Goal: Information Seeking & Learning: Learn about a topic

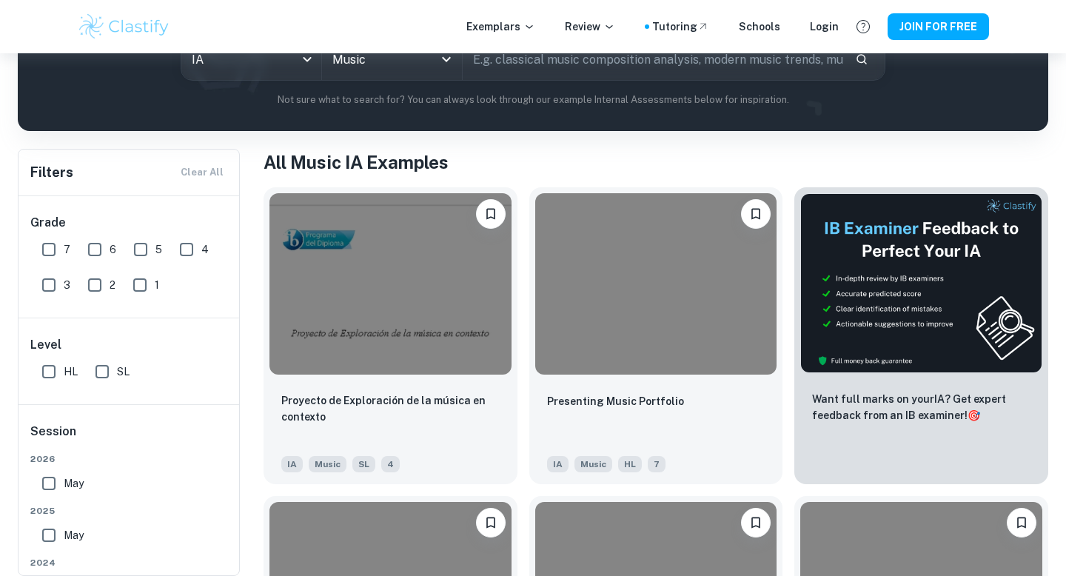
scroll to position [214, 0]
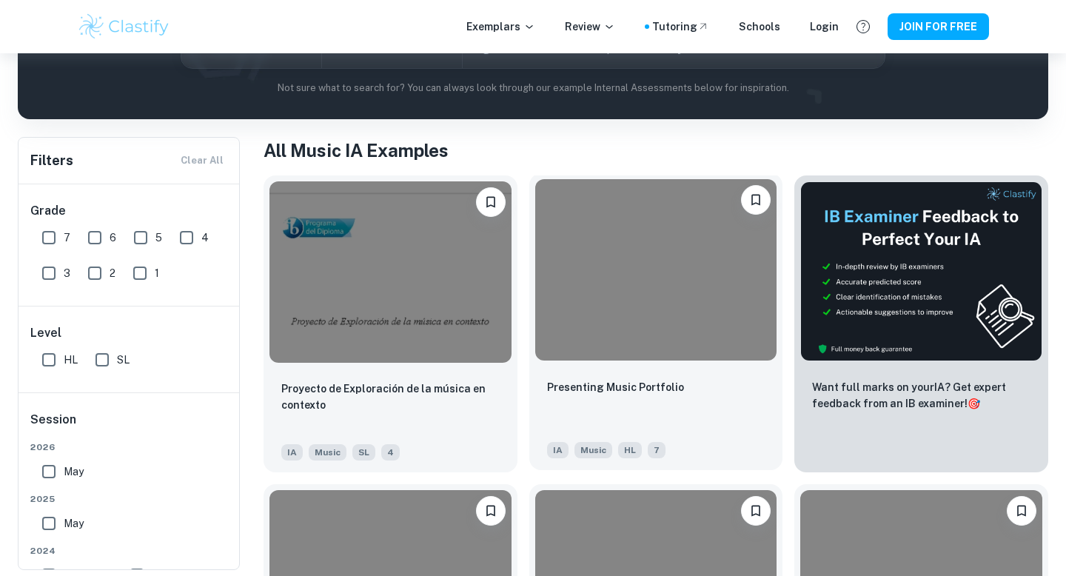
click at [617, 318] on img at bounding box center [656, 269] width 242 height 181
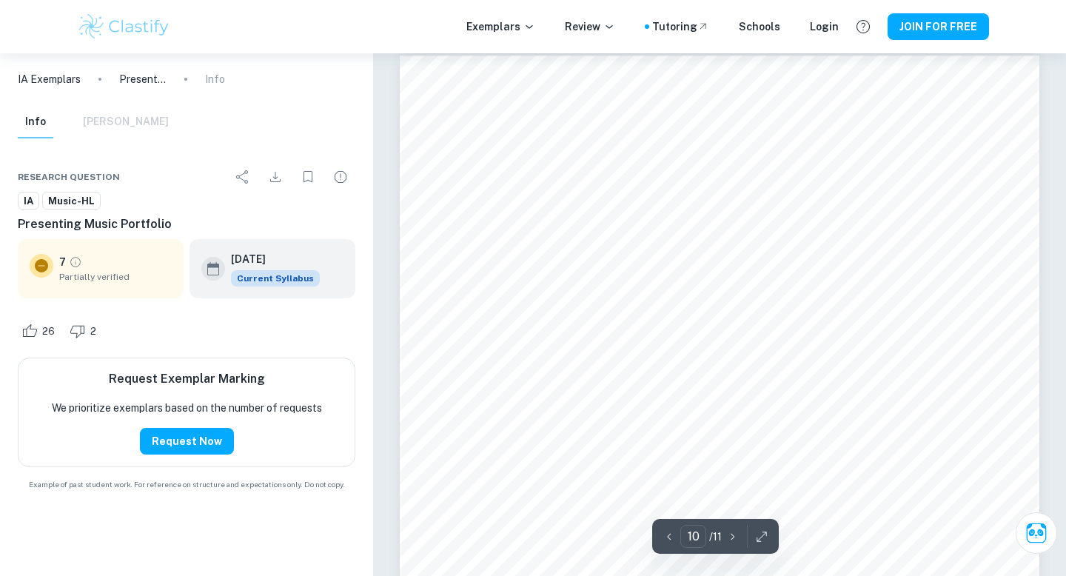
type input "11"
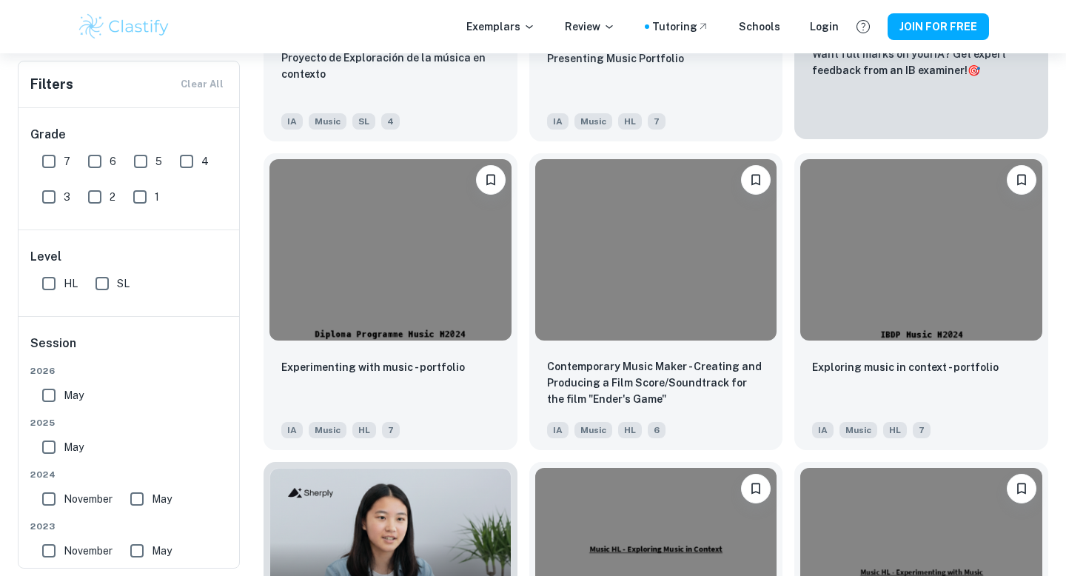
scroll to position [548, 0]
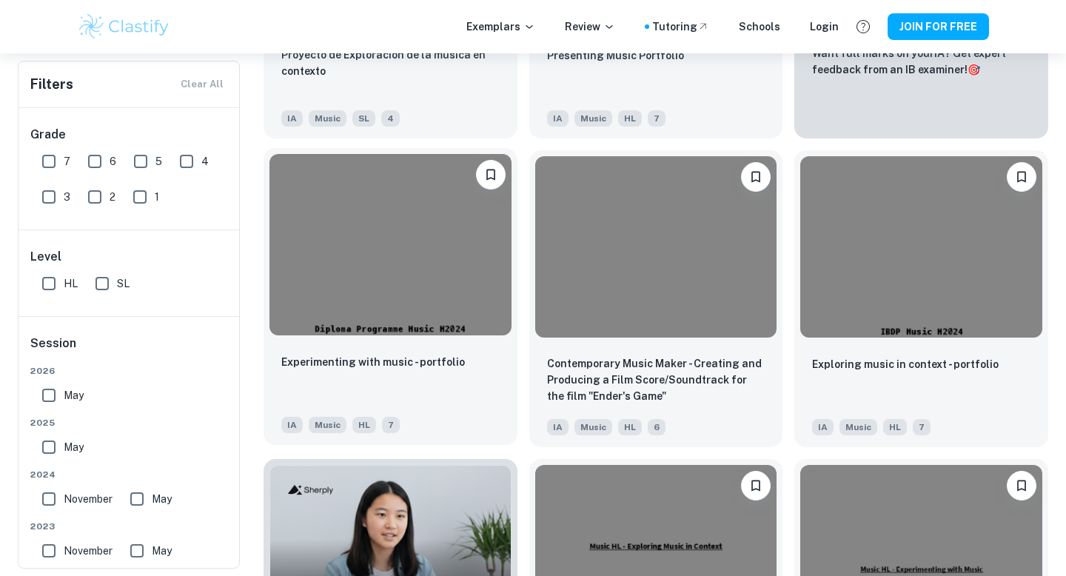
click at [453, 306] on img at bounding box center [391, 244] width 242 height 181
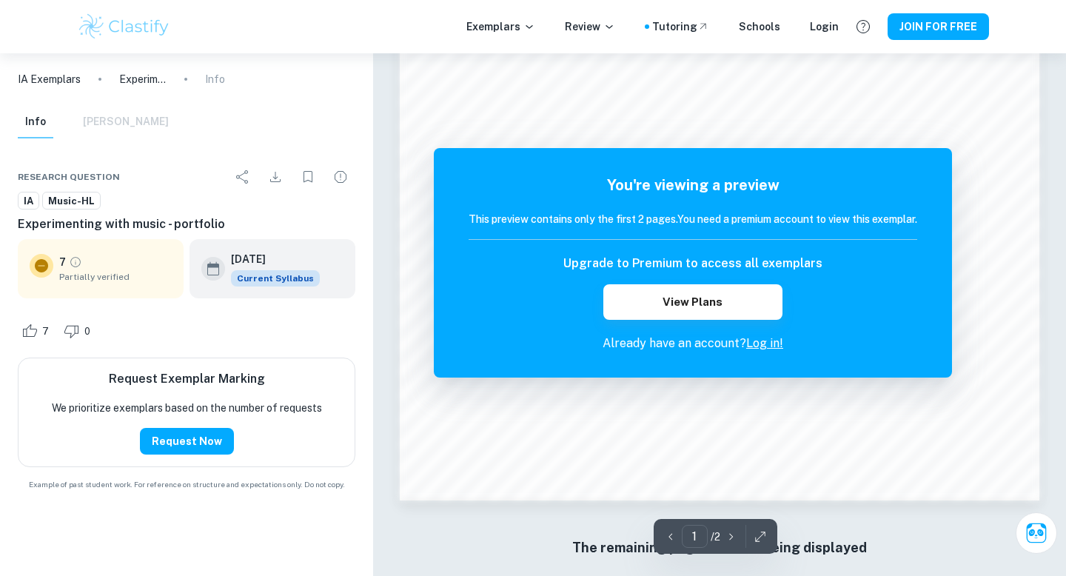
scroll to position [1410, 0]
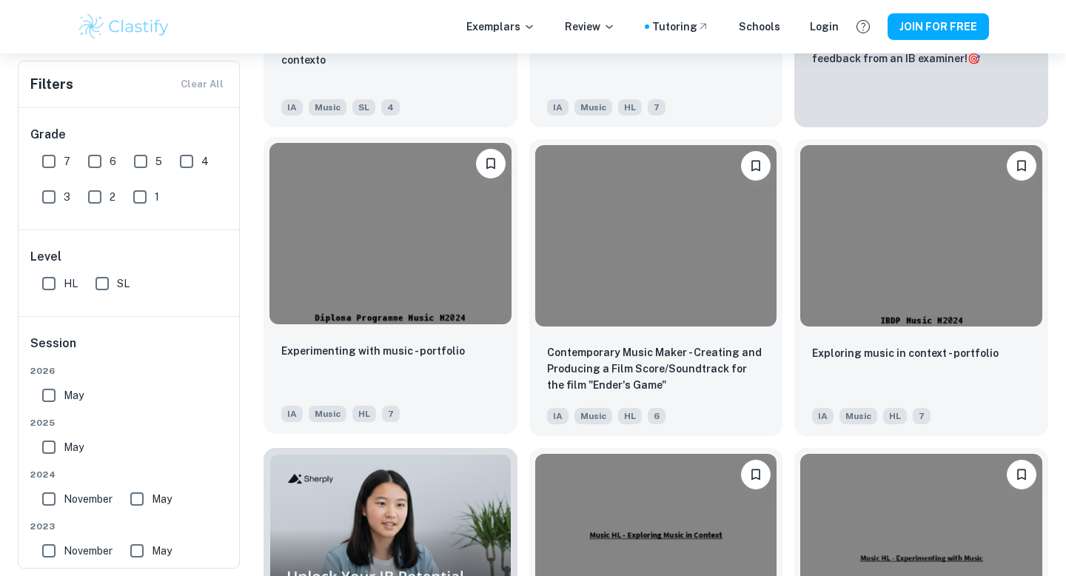
scroll to position [560, 0]
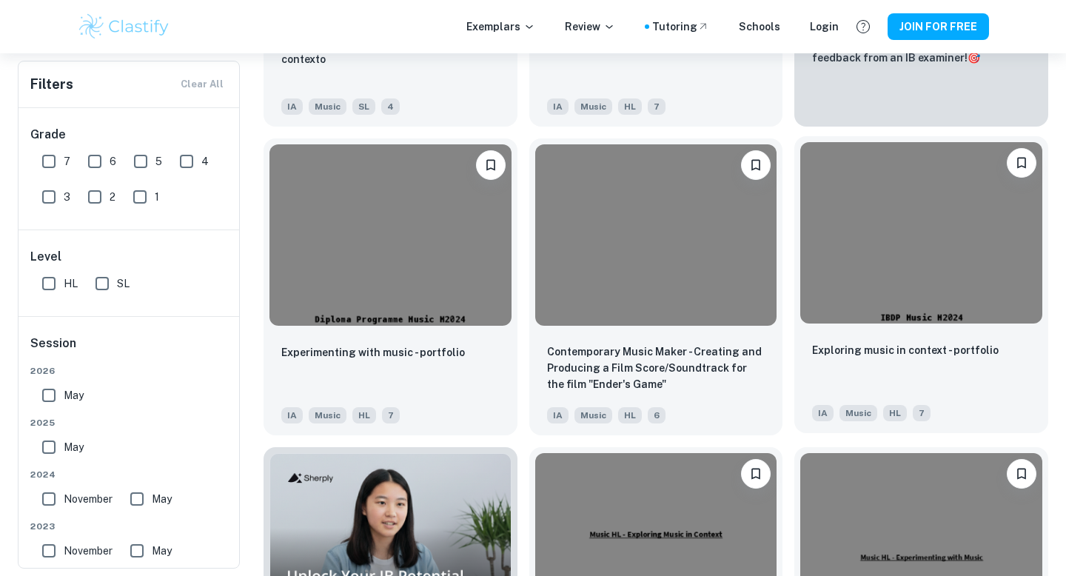
click at [946, 268] on img at bounding box center [921, 232] width 242 height 181
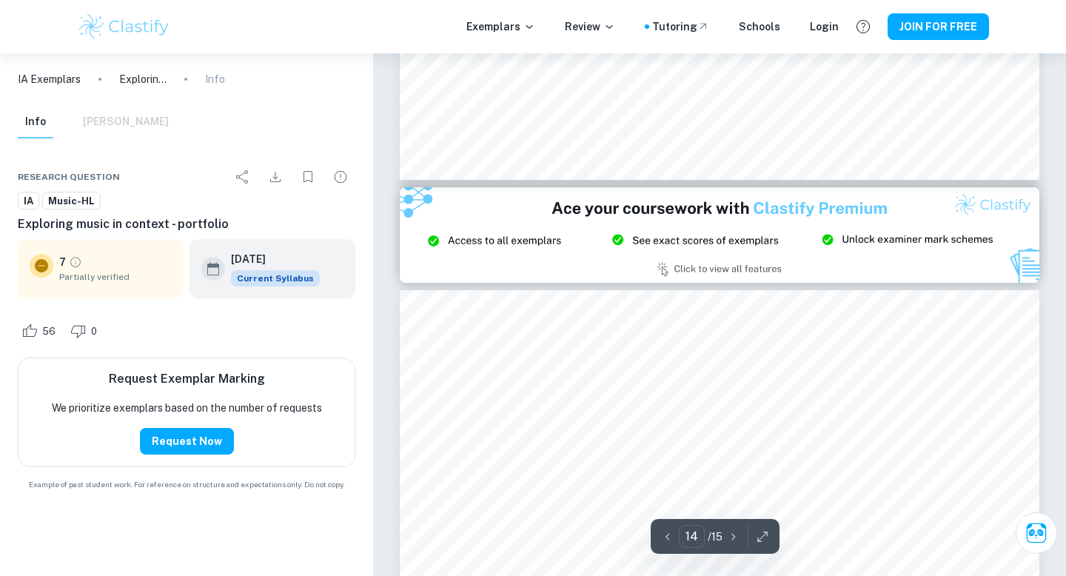
type input "15"
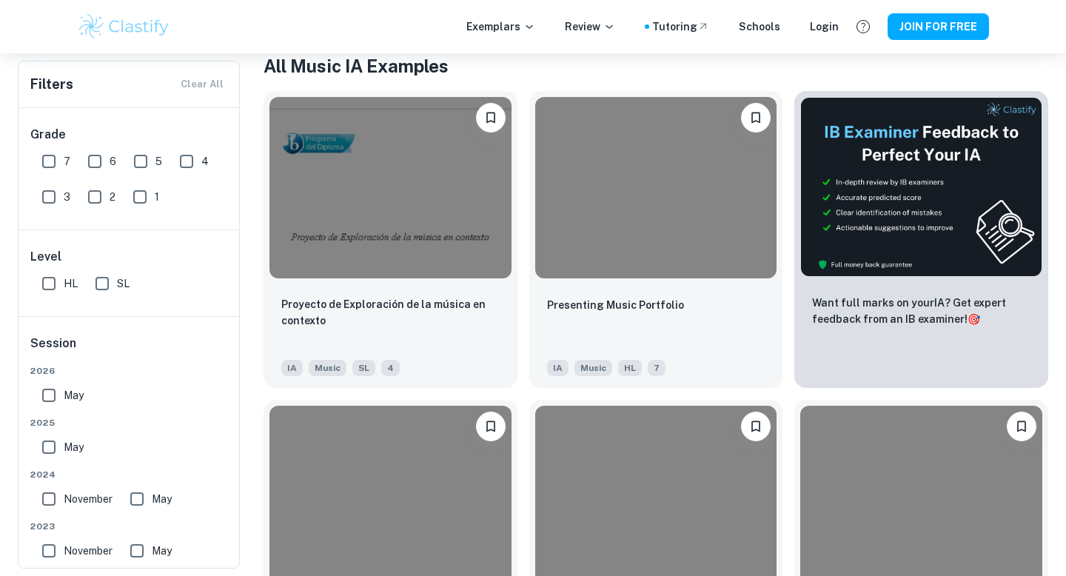
scroll to position [397, 0]
